Goal: Find specific page/section: Find specific page/section

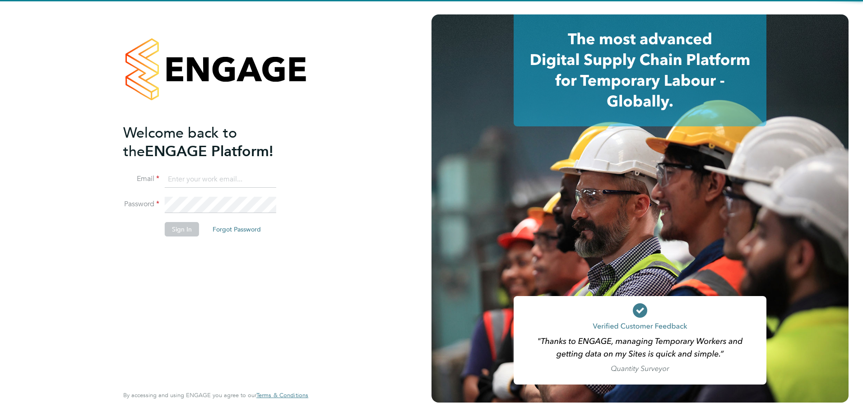
type input "[EMAIL_ADDRESS][DOMAIN_NAME]"
click at [206, 292] on div "Welcome back to the ENGAGE Platform! Email [EMAIL_ADDRESS][DOMAIN_NAME] Passwor…" at bounding box center [211, 254] width 176 height 260
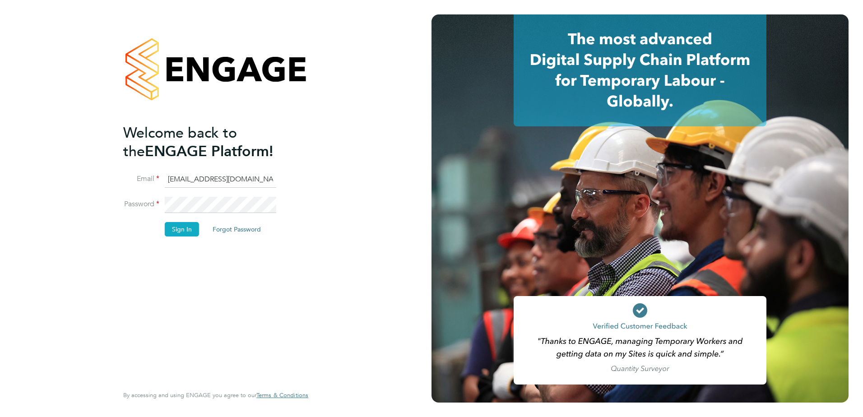
click at [189, 232] on button "Sign In" at bounding box center [182, 229] width 34 height 14
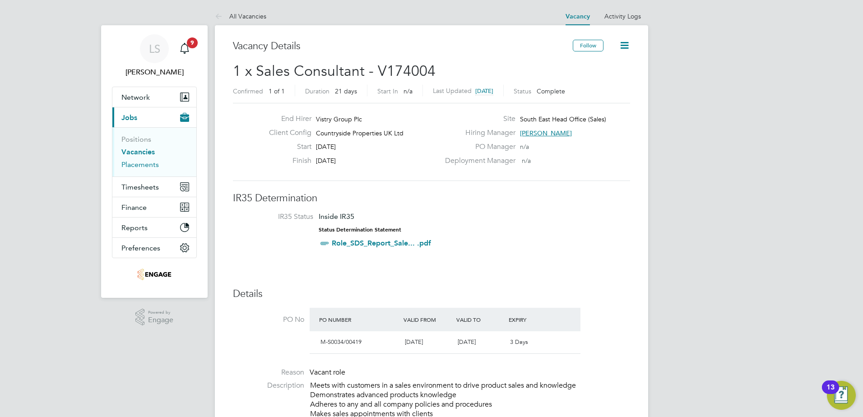
click at [137, 165] on link "Placements" at bounding box center [139, 164] width 37 height 9
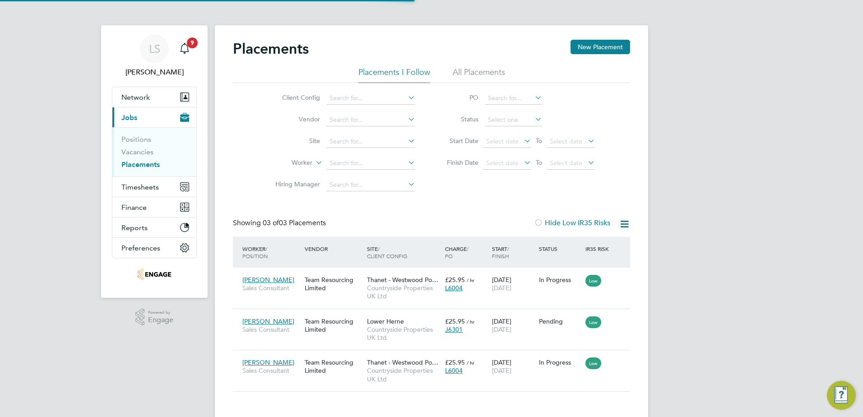
scroll to position [34, 79]
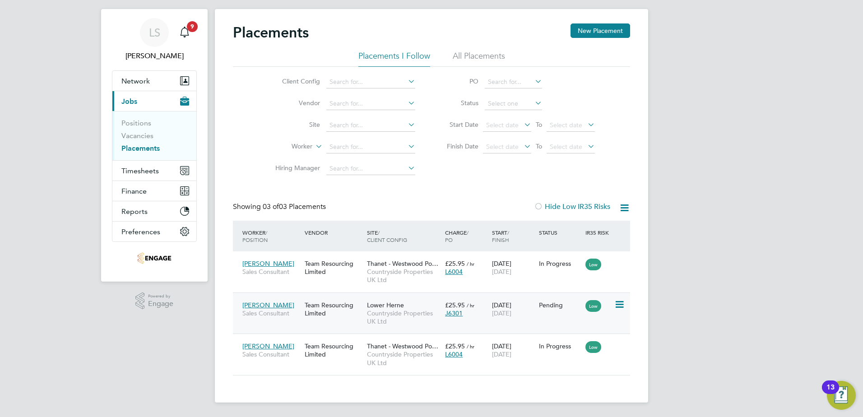
click at [278, 304] on span "[PERSON_NAME]" at bounding box center [268, 305] width 52 height 8
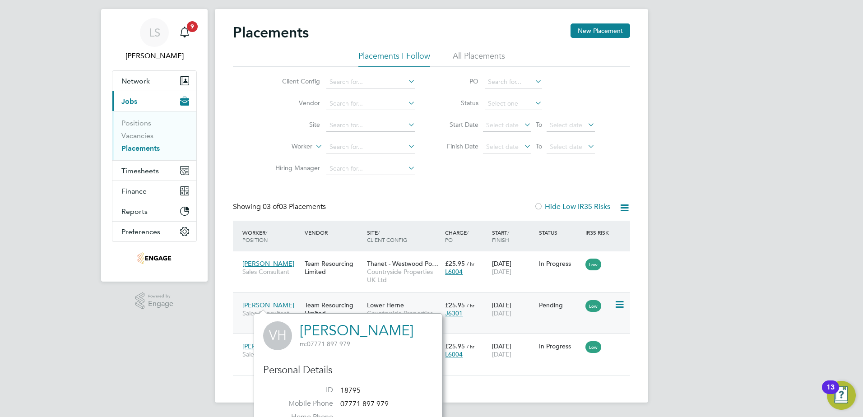
click at [620, 305] on icon at bounding box center [618, 304] width 9 height 11
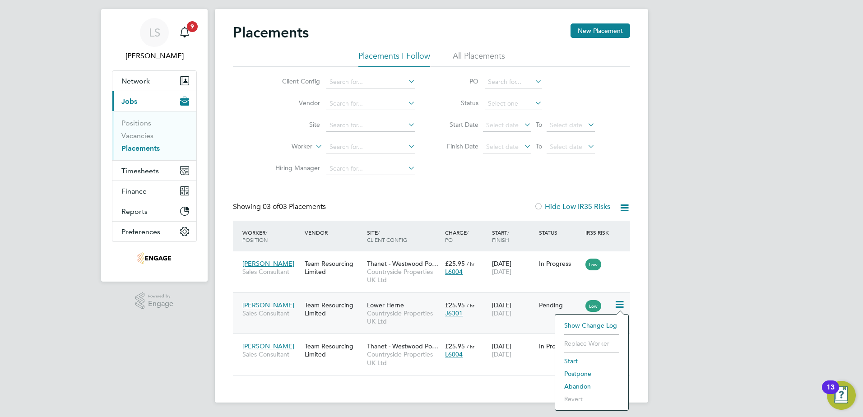
click at [270, 306] on span "[PERSON_NAME]" at bounding box center [268, 305] width 52 height 8
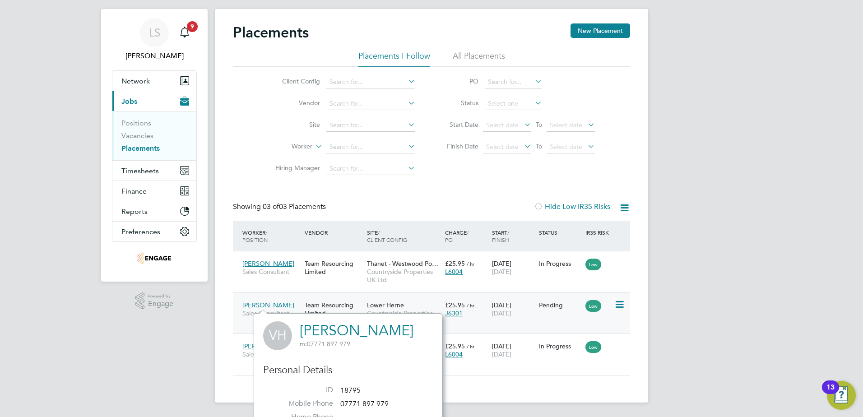
click at [618, 306] on icon at bounding box center [618, 304] width 9 height 11
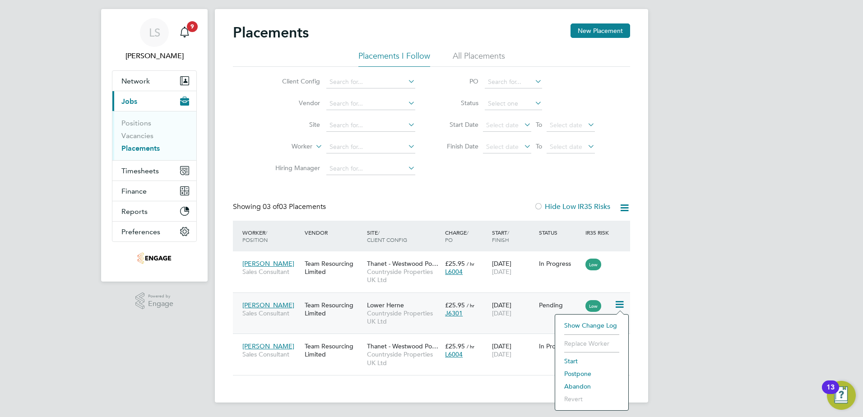
click at [410, 310] on span "Countryside Properties UK Ltd" at bounding box center [404, 317] width 74 height 16
